Goal: Information Seeking & Learning: Learn about a topic

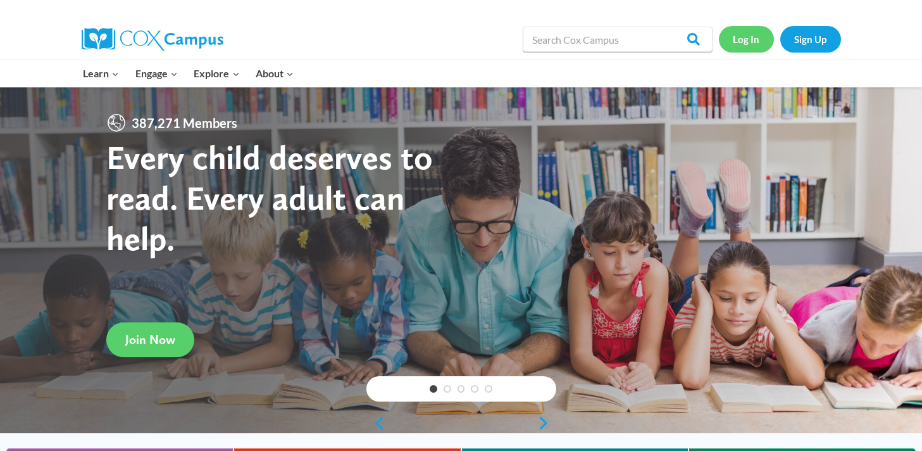
click at [738, 40] on link "Log In" at bounding box center [746, 39] width 55 height 26
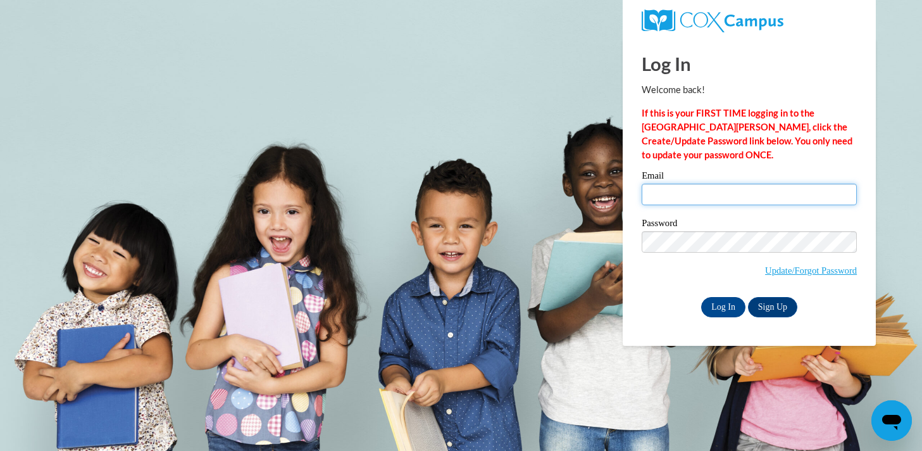
type input "amiddleton@waukesha.k12.wi.us"
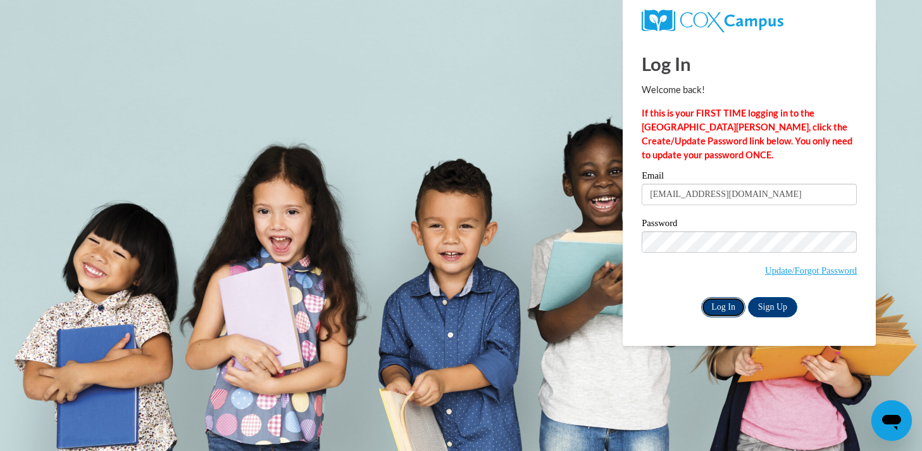
click at [732, 301] on input "Log In" at bounding box center [723, 307] width 44 height 20
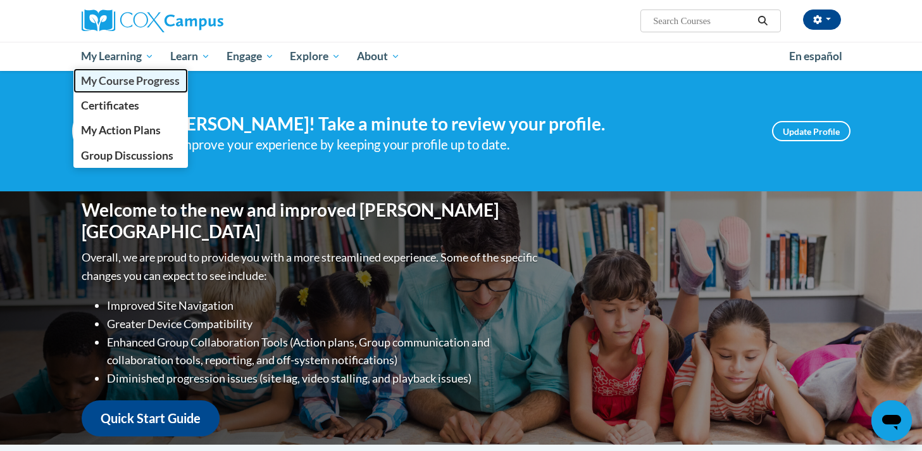
click at [118, 82] on span "My Course Progress" at bounding box center [130, 80] width 99 height 13
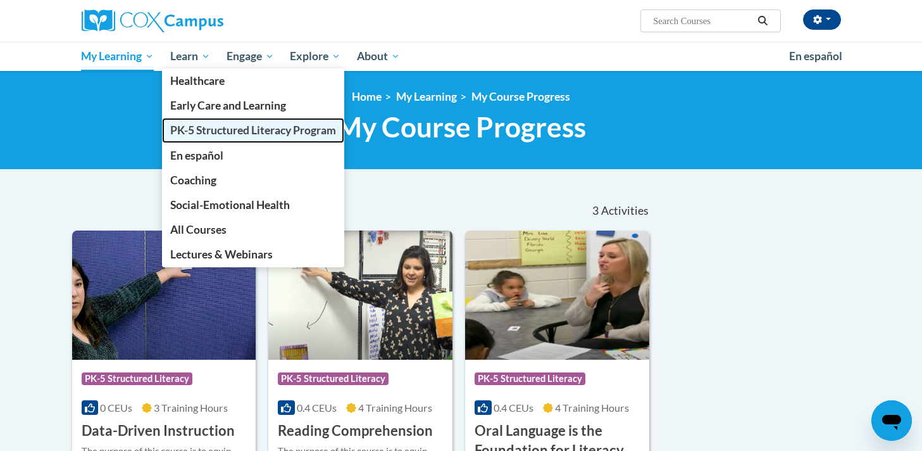
click at [196, 137] on link "PK-5 Structured Literacy Program" at bounding box center [253, 130] width 182 height 25
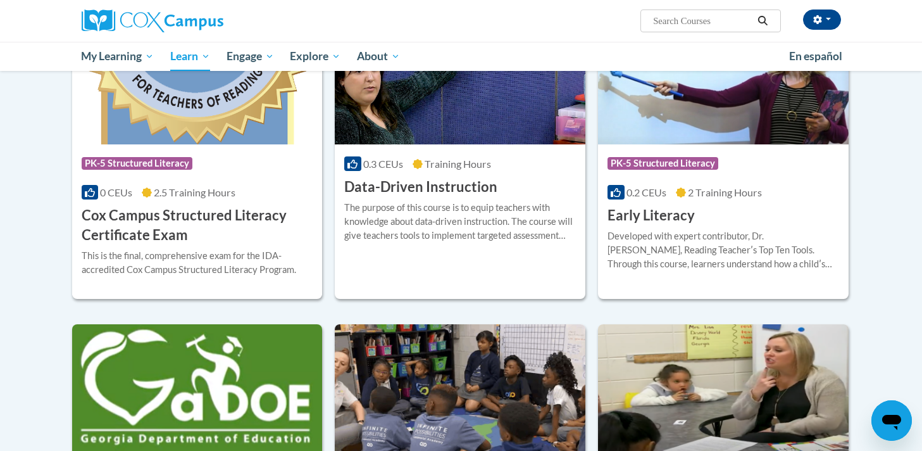
scroll to position [541, 0]
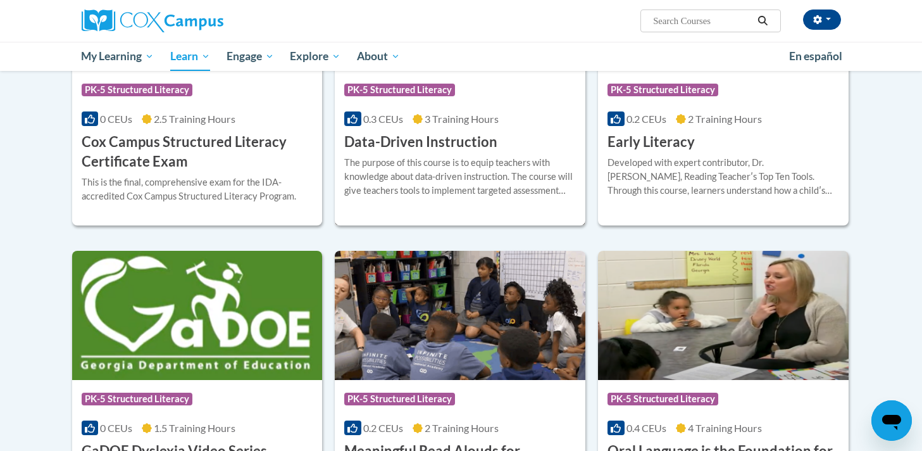
click at [404, 165] on div "The purpose of this course is to equip teachers with knowledge about data-drive…" at bounding box center [460, 177] width 232 height 42
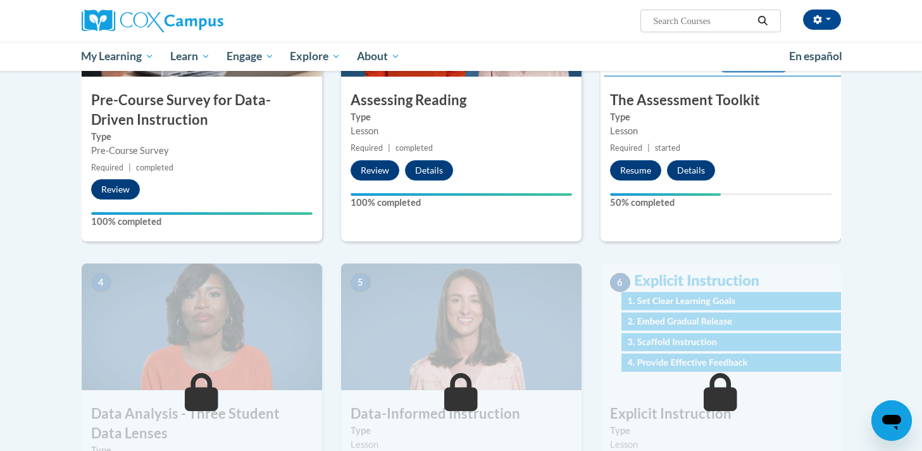
scroll to position [256, 0]
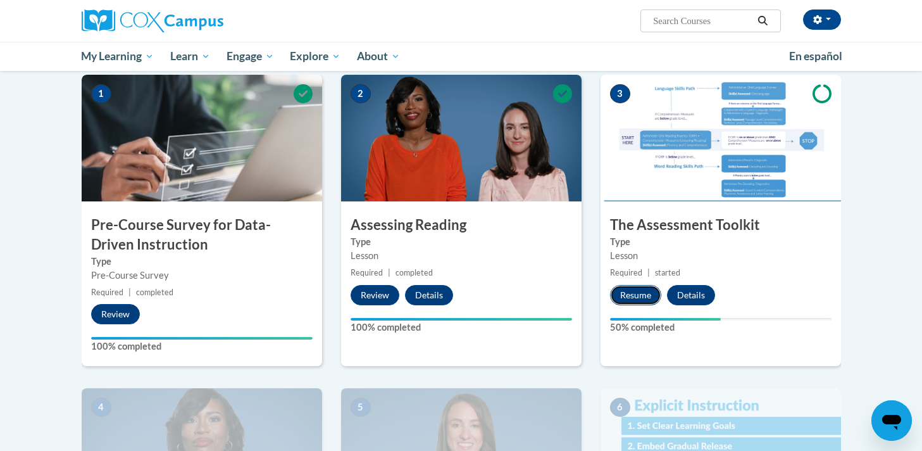
click at [627, 294] on button "Resume" at bounding box center [635, 295] width 51 height 20
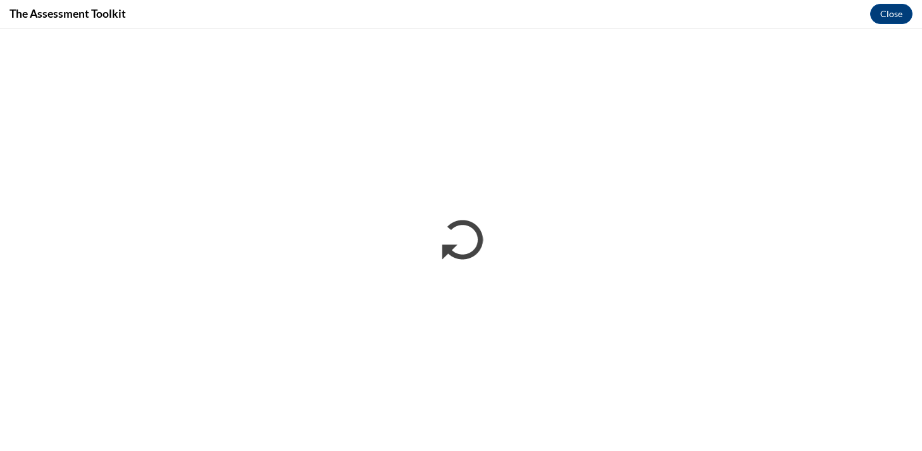
scroll to position [0, 0]
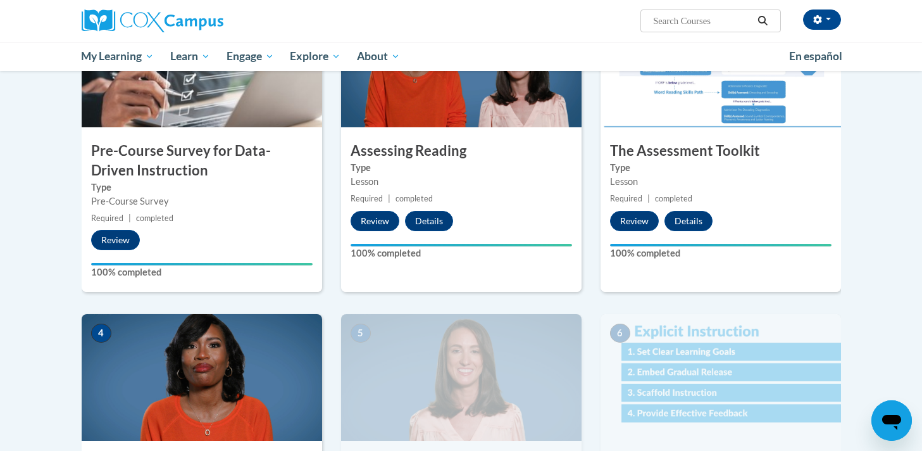
scroll to position [556, 0]
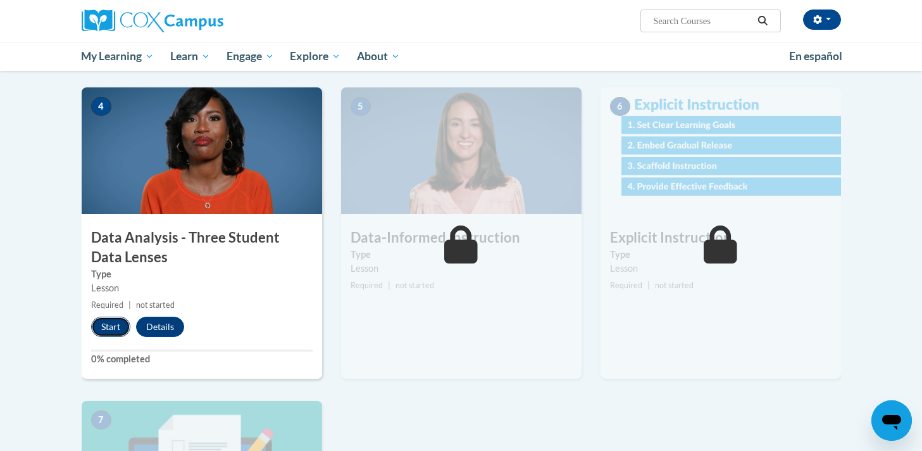
click at [105, 327] on button "Start" at bounding box center [110, 327] width 39 height 20
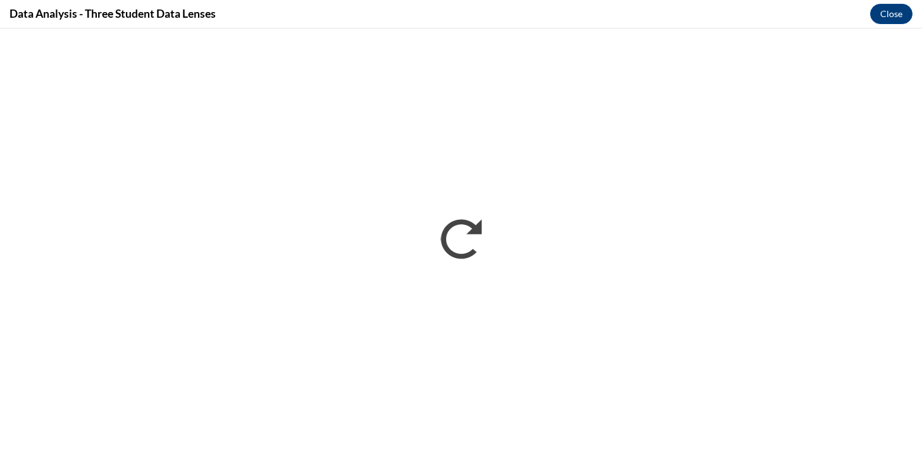
scroll to position [0, 0]
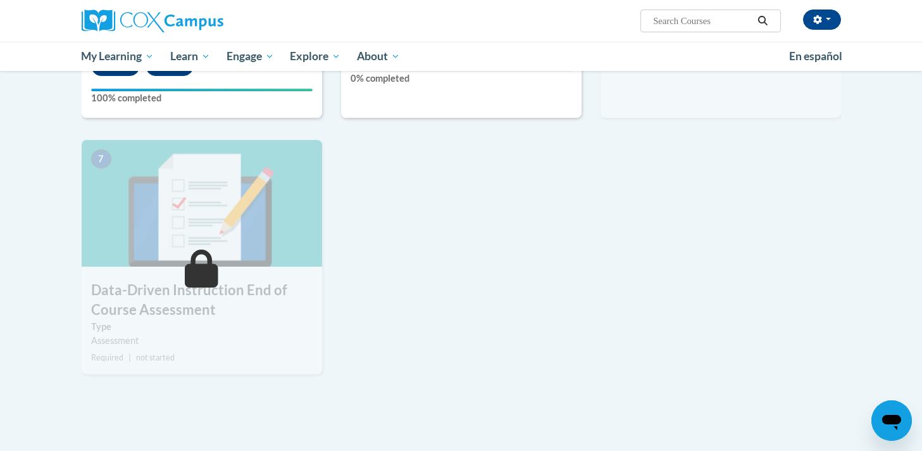
scroll to position [623, 0]
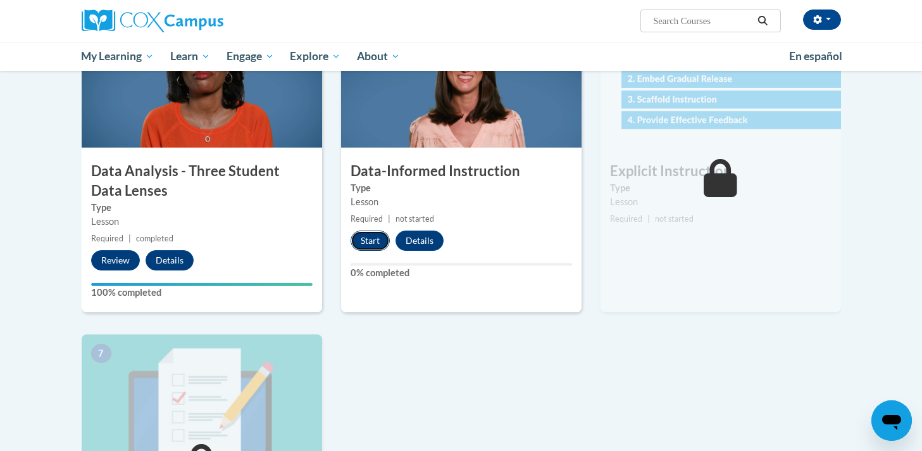
click at [377, 241] on button "Start" at bounding box center [370, 240] width 39 height 20
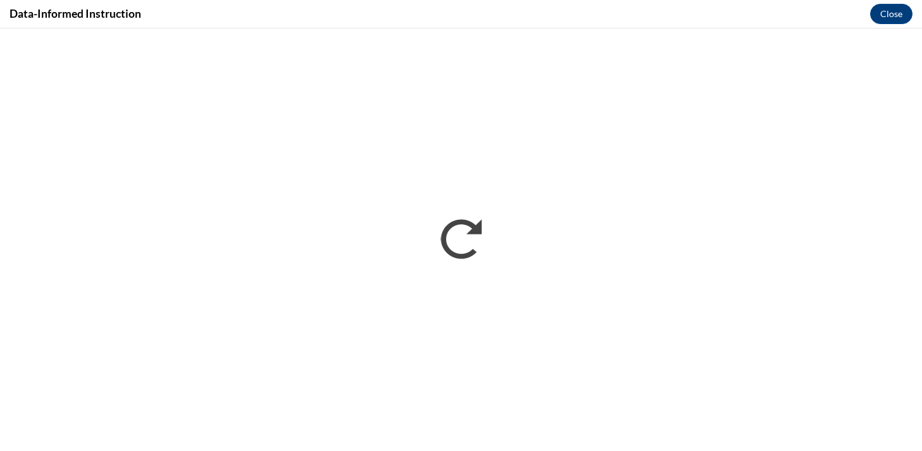
scroll to position [0, 0]
click at [891, 15] on button "Close" at bounding box center [891, 14] width 42 height 20
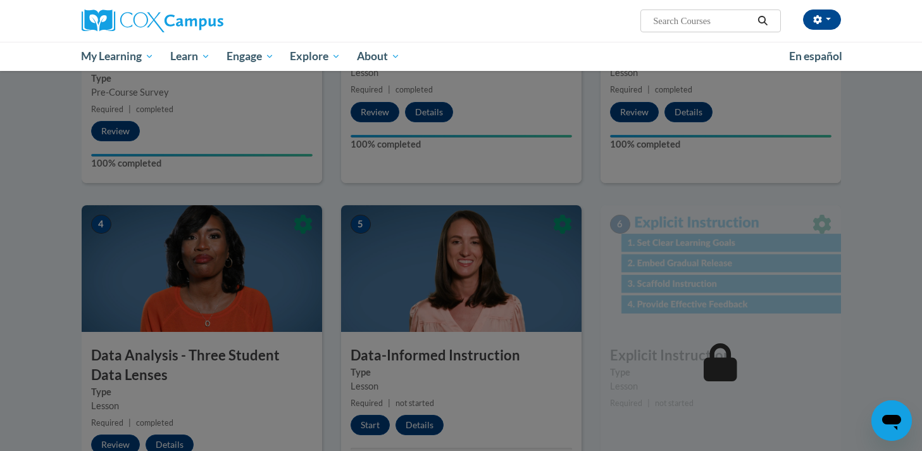
scroll to position [503, 0]
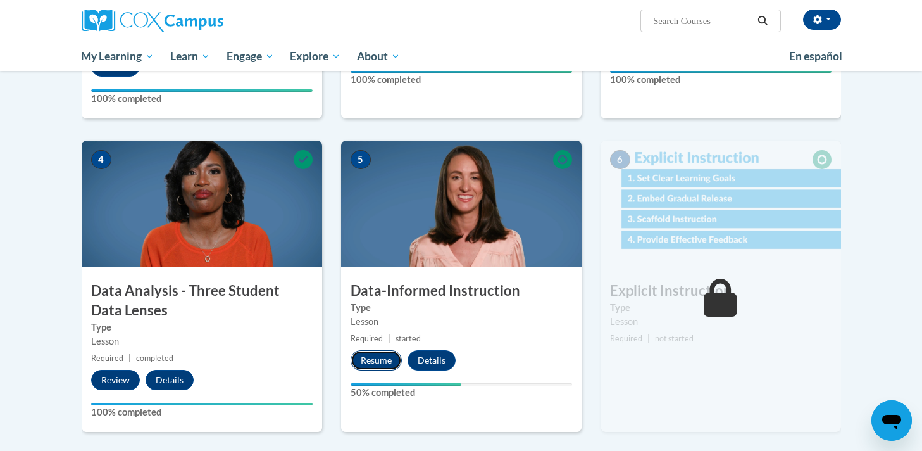
click at [381, 365] on button "Resume" at bounding box center [376, 360] width 51 height 20
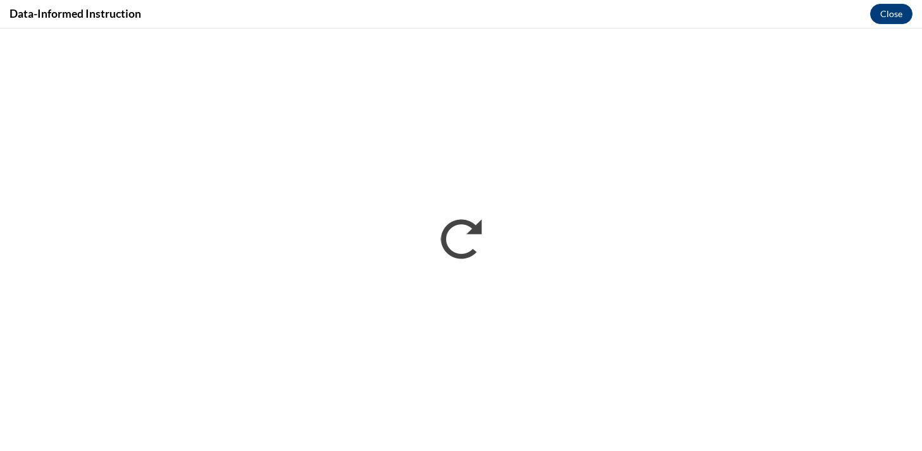
scroll to position [0, 0]
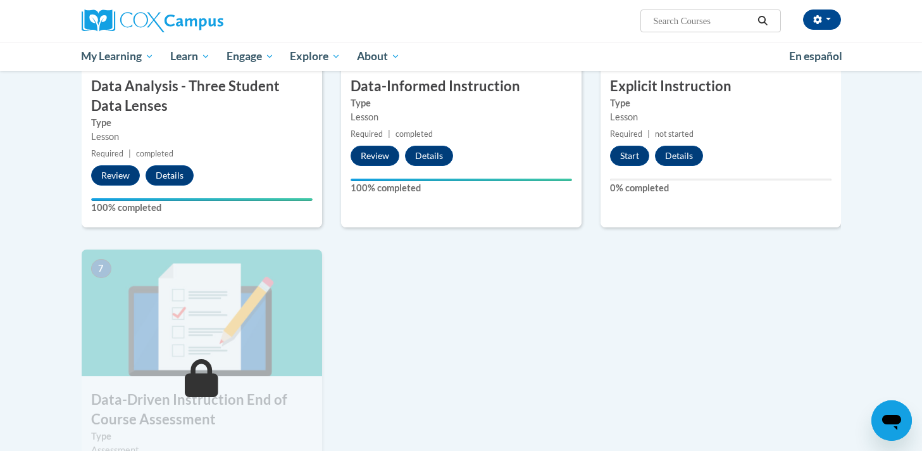
scroll to position [698, 0]
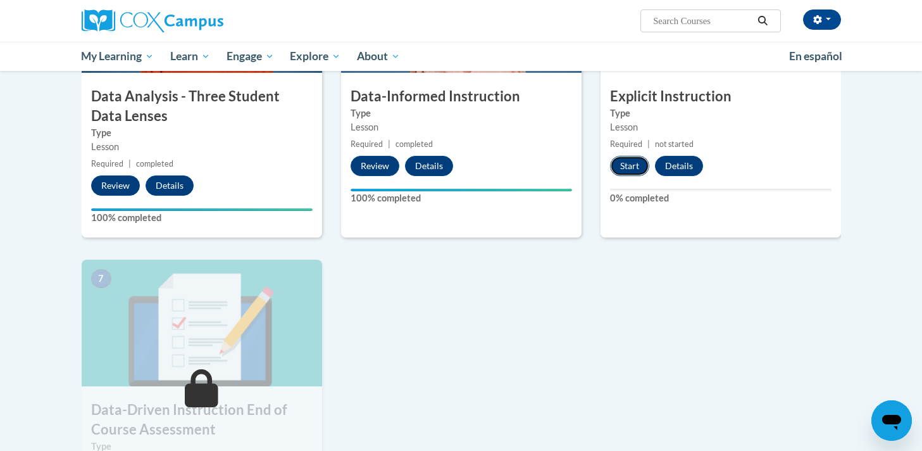
click at [620, 168] on button "Start" at bounding box center [629, 166] width 39 height 20
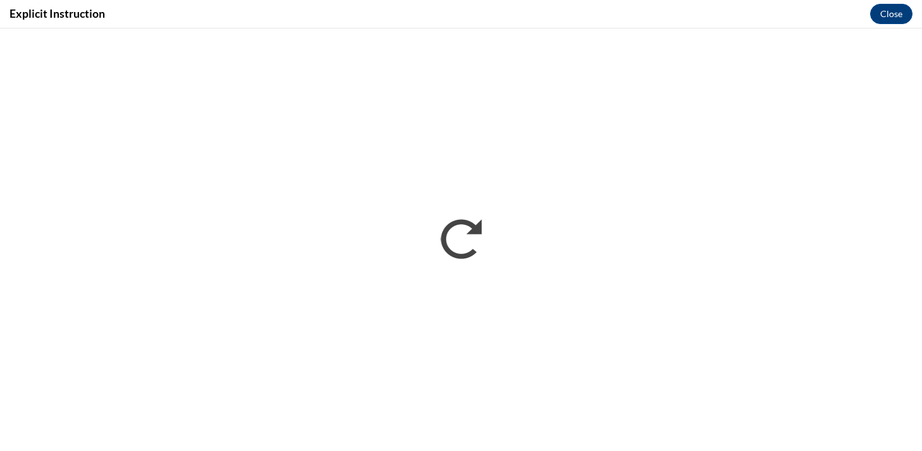
scroll to position [0, 0]
click at [903, 11] on button "Close" at bounding box center [891, 14] width 42 height 20
